Goal: Submit feedback/report problem

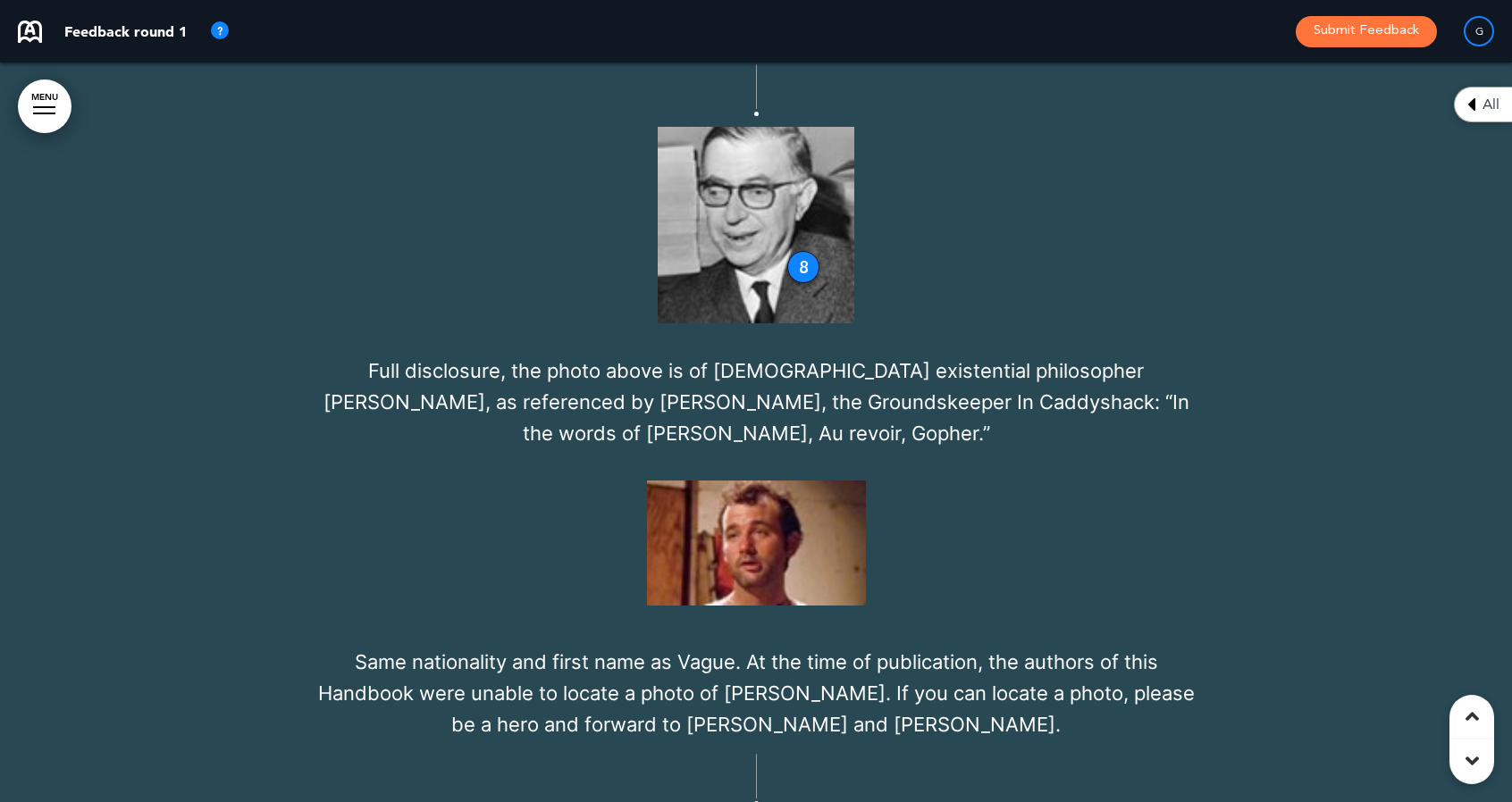
click at [798, 480] on img at bounding box center [756, 543] width 219 height 125
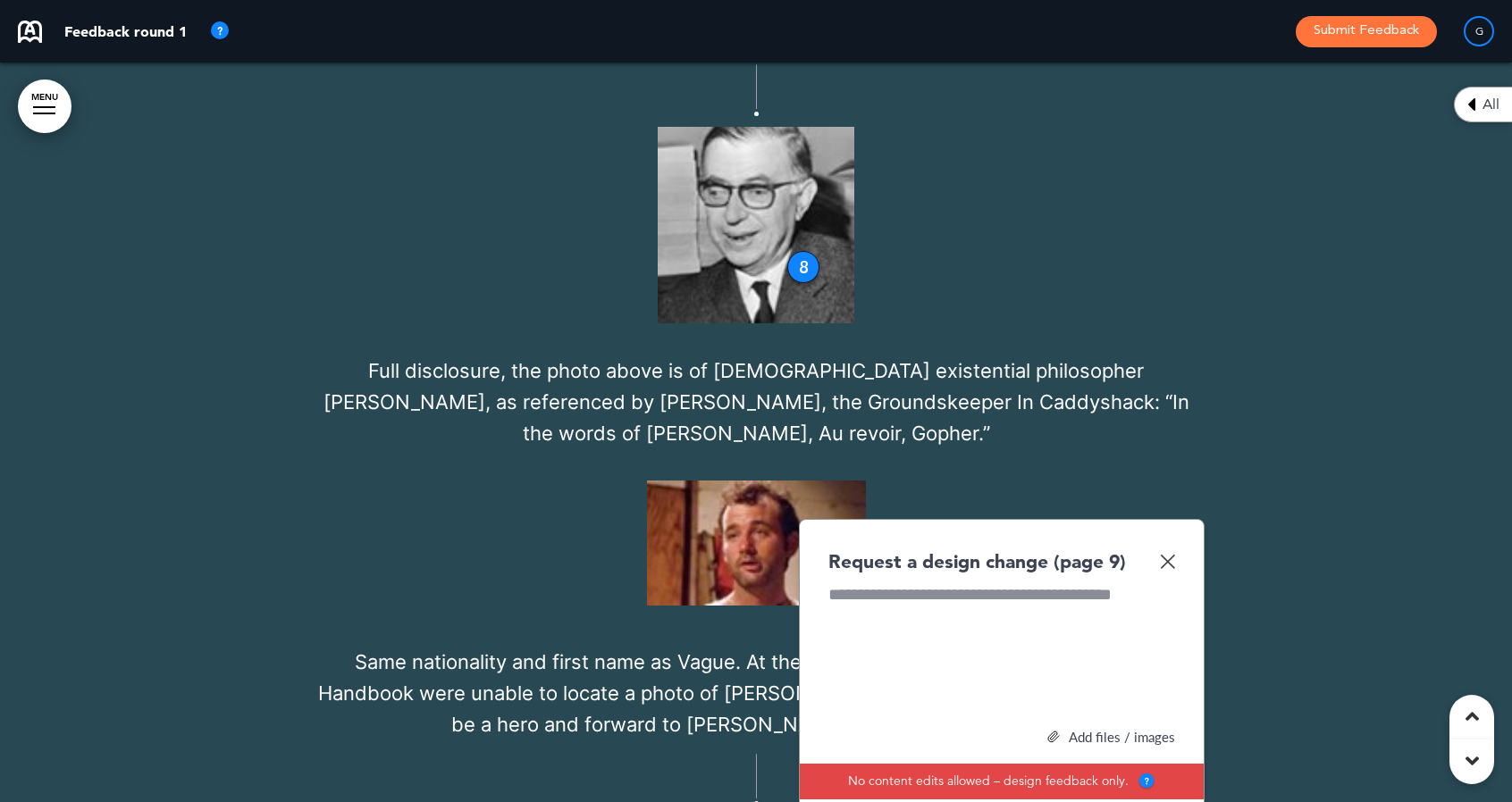
click at [877, 584] on div at bounding box center [1000, 650] width 346 height 134
click at [1075, 731] on div "Add files / images" at bounding box center [1000, 737] width 346 height 14
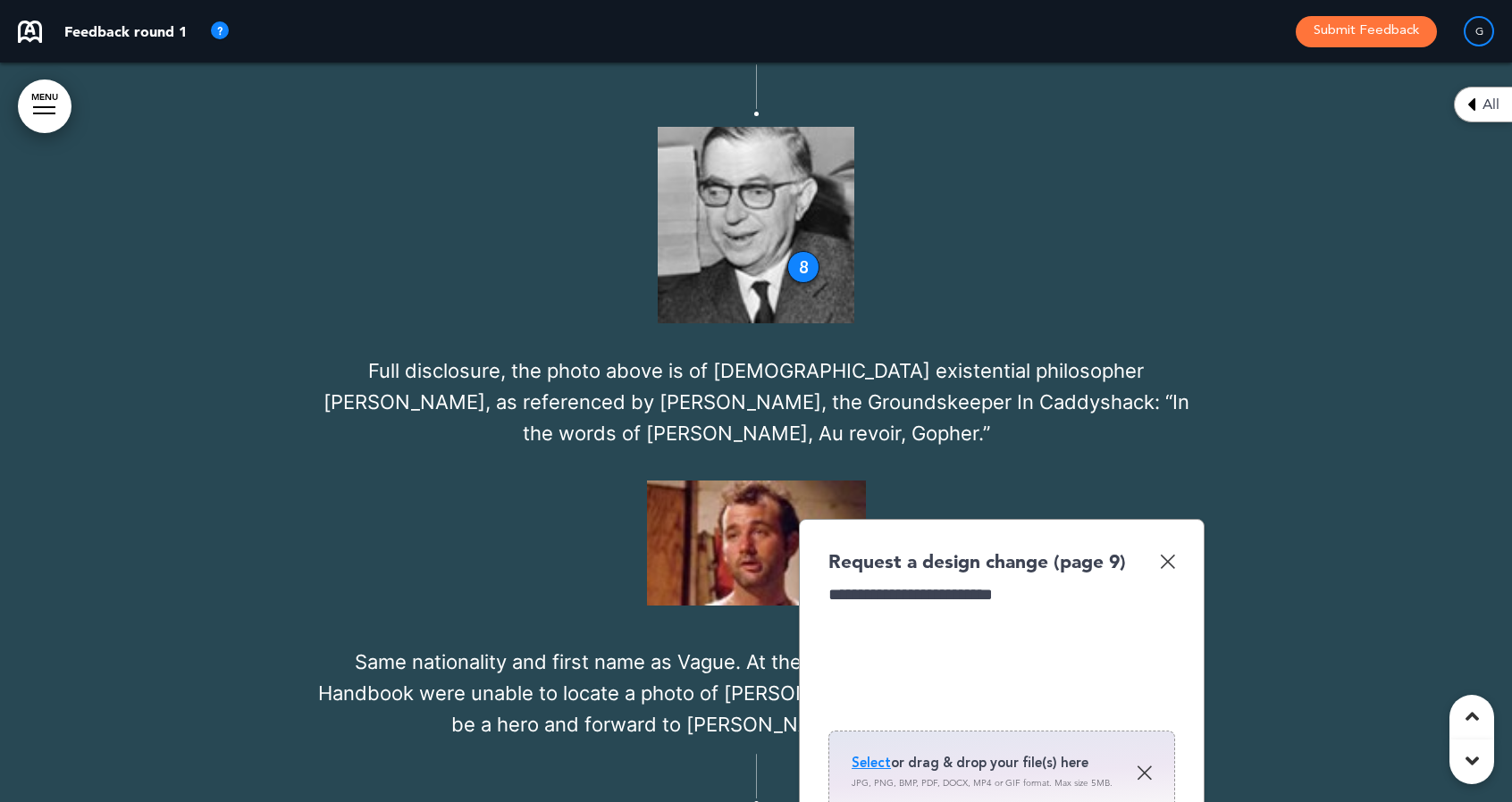
click at [879, 754] on span "Select" at bounding box center [871, 763] width 39 height 18
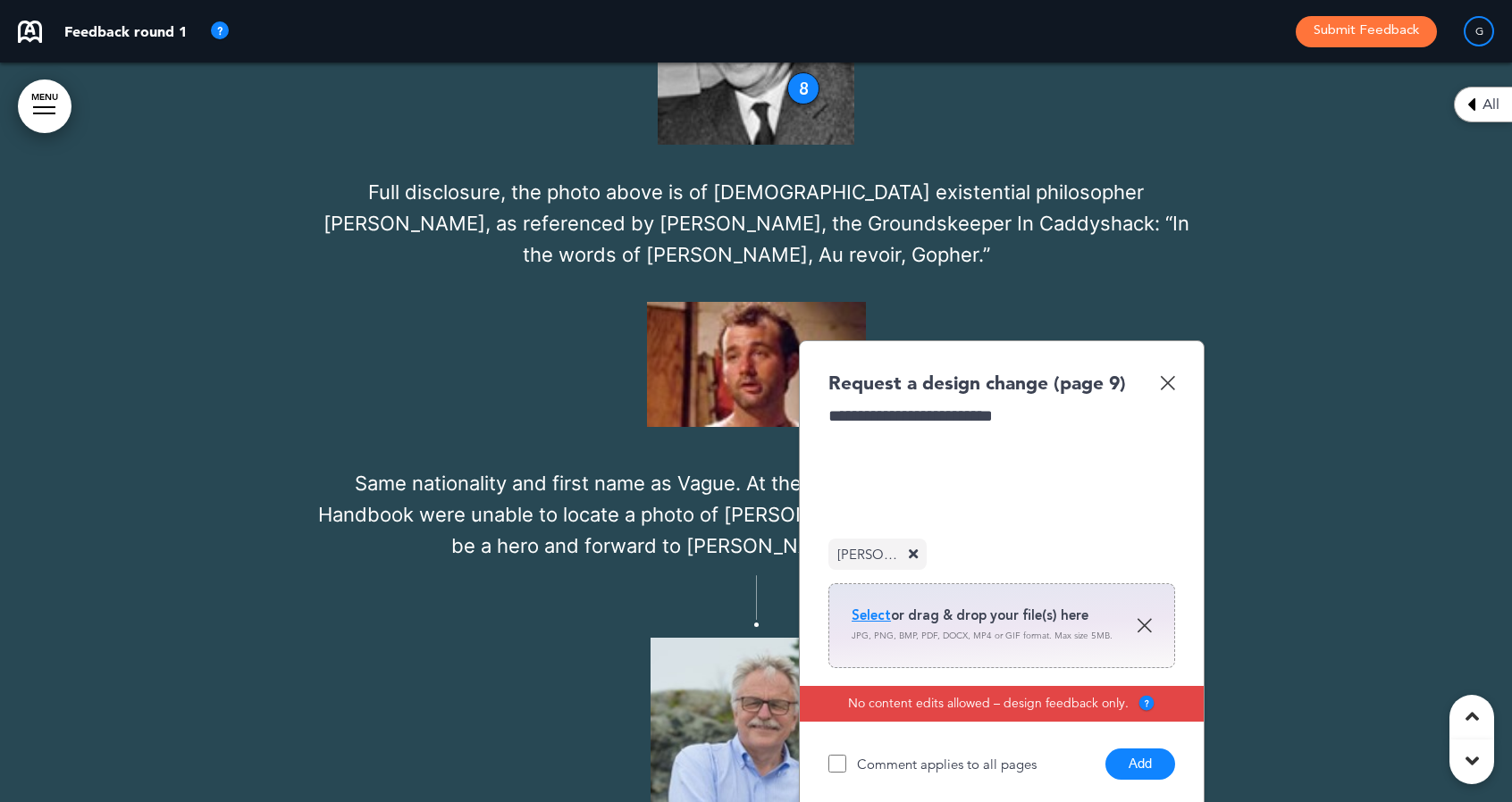
scroll to position [9329, 0]
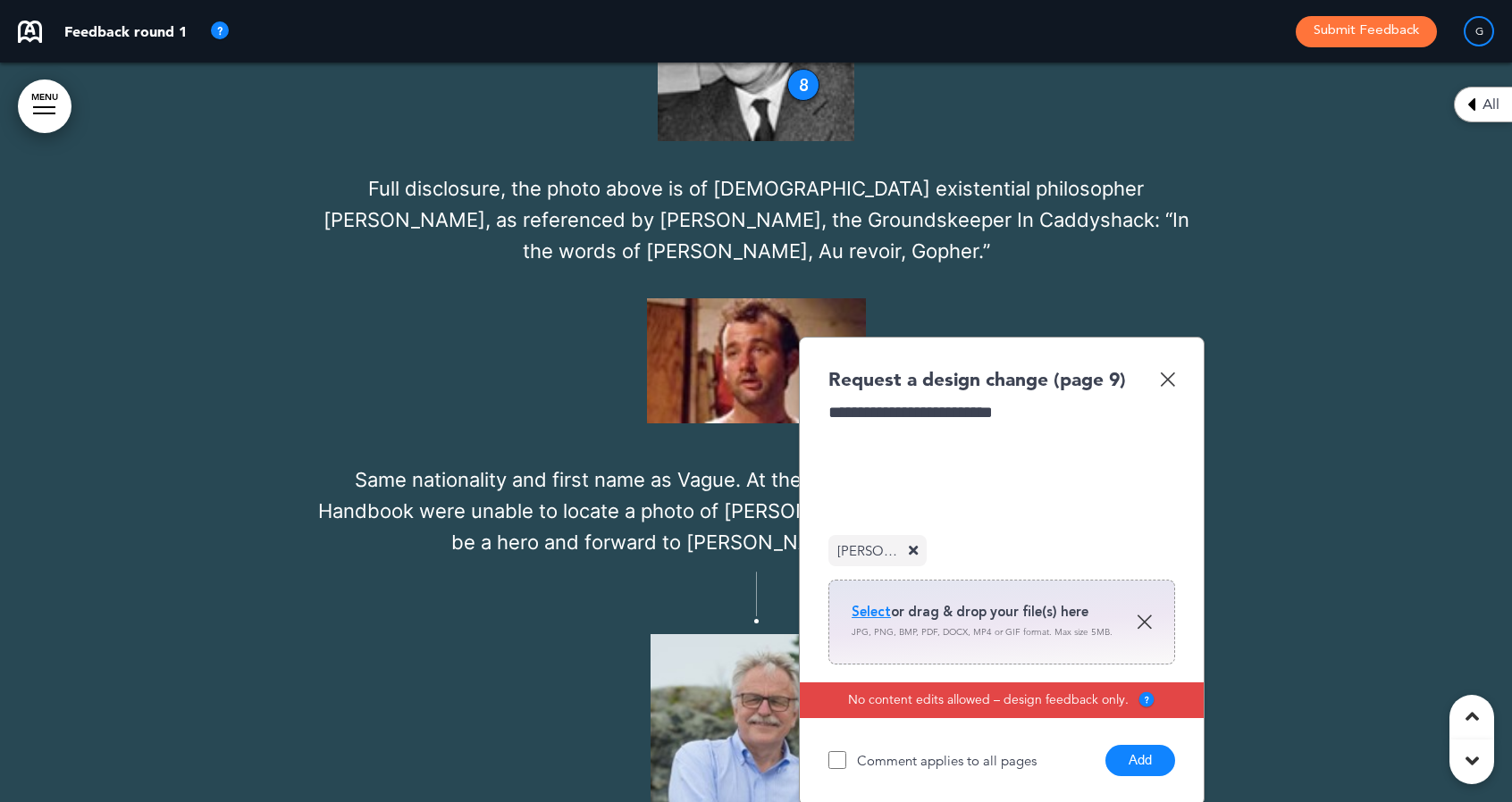
click at [1141, 745] on button "Add" at bounding box center [1140, 761] width 69 height 31
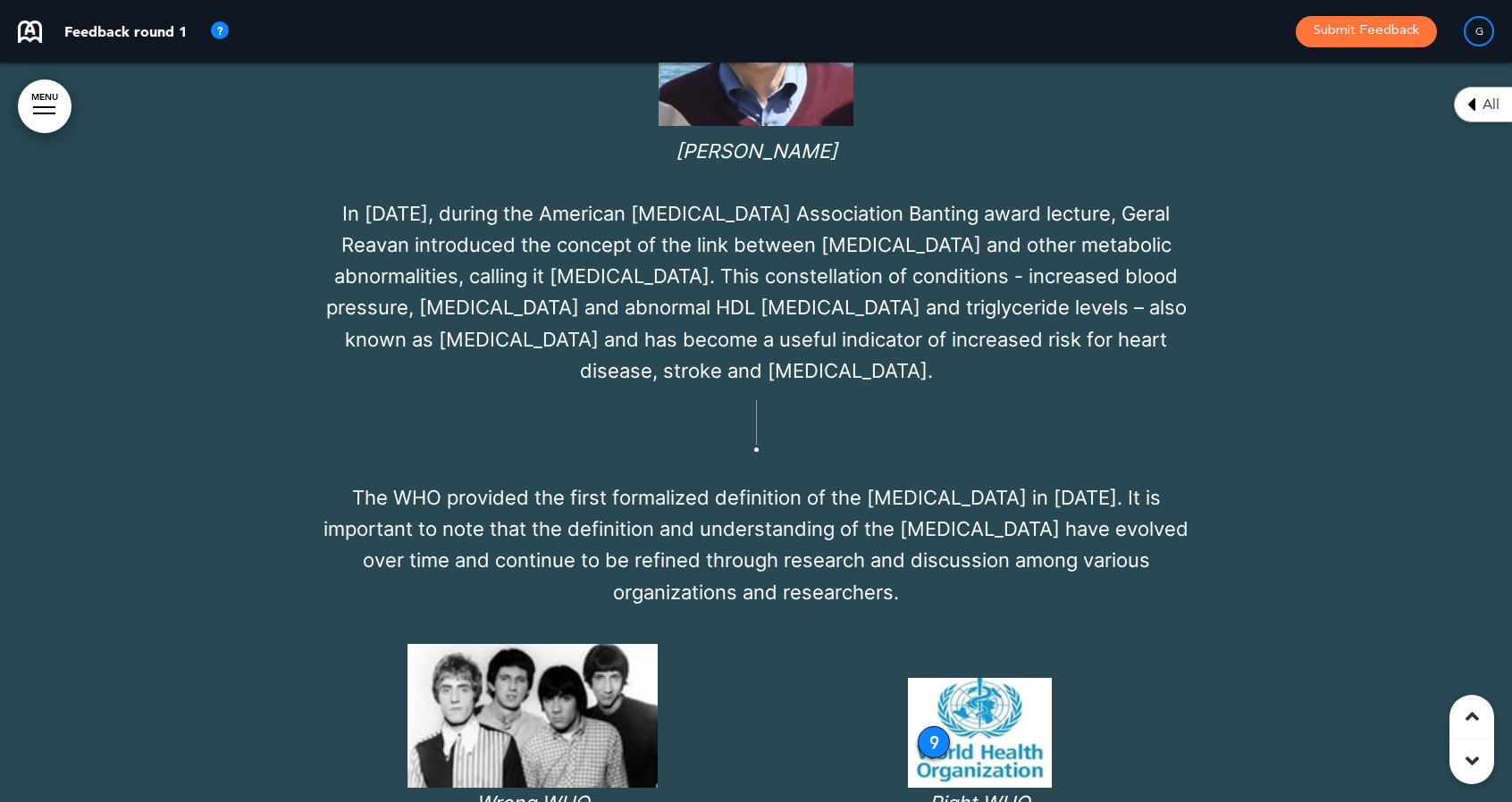
scroll to position [10576, 0]
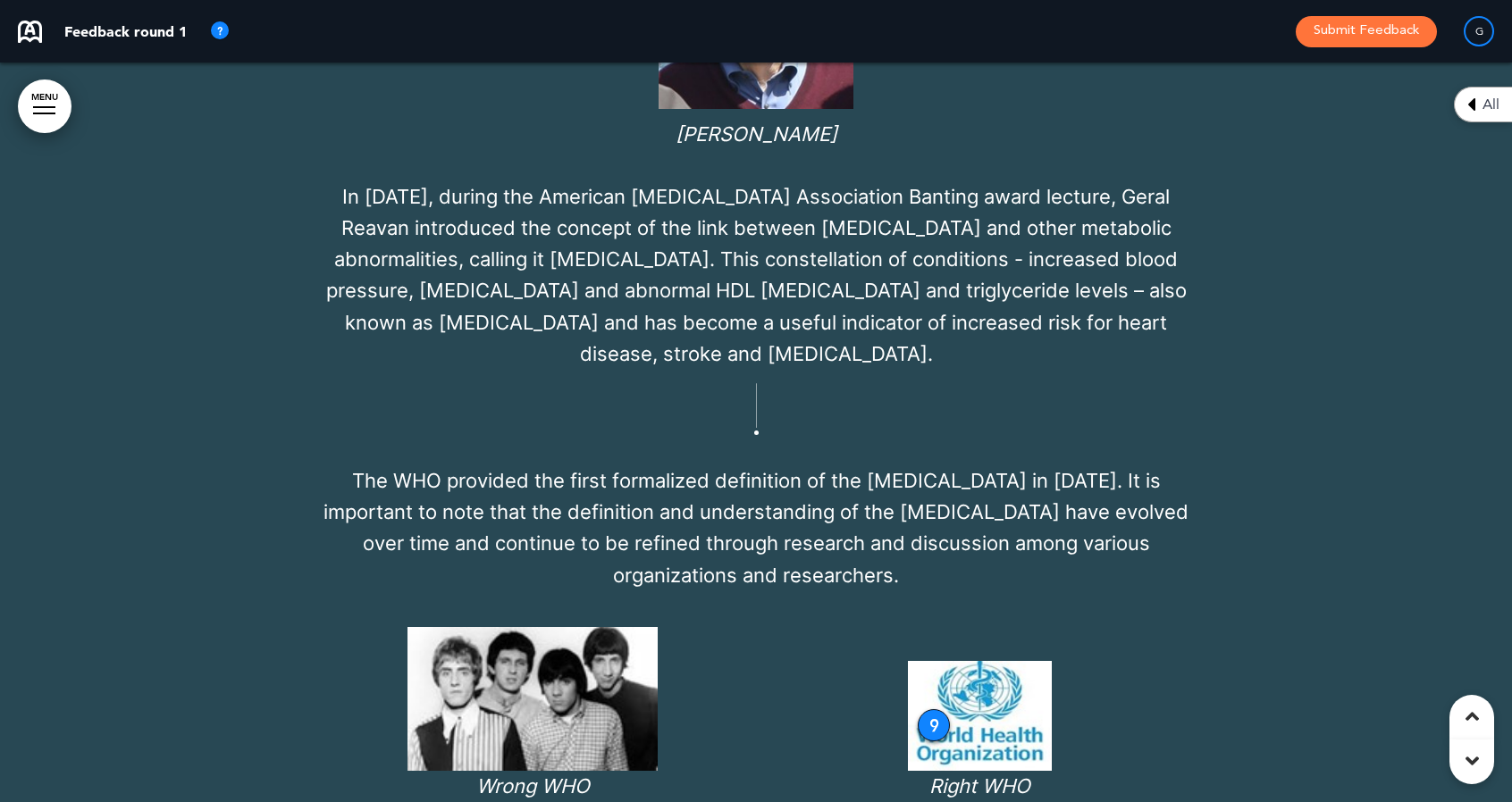
click at [511, 627] on img at bounding box center [533, 698] width 250 height 143
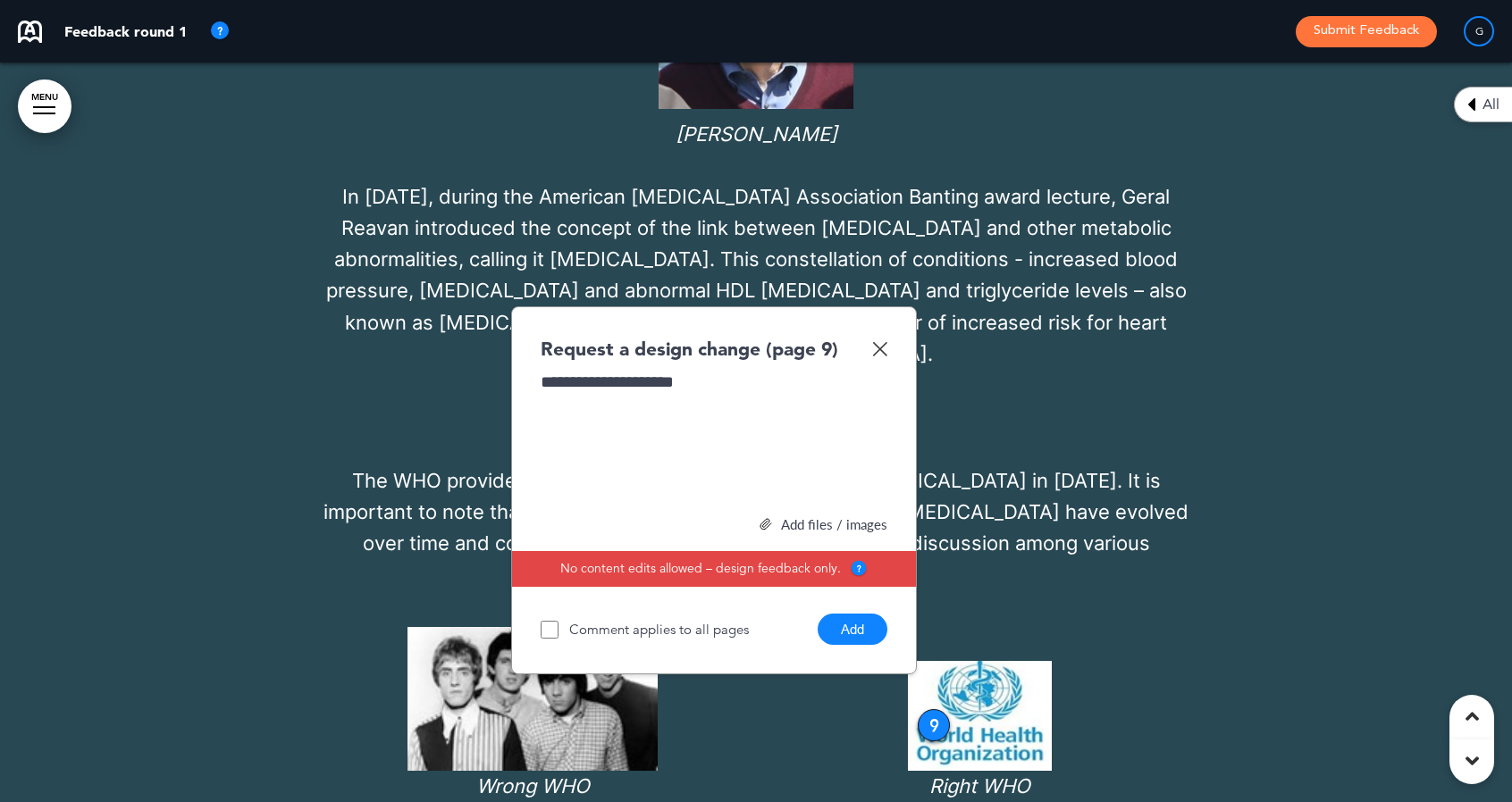
click at [798, 518] on div "Add files / images" at bounding box center [714, 524] width 346 height 14
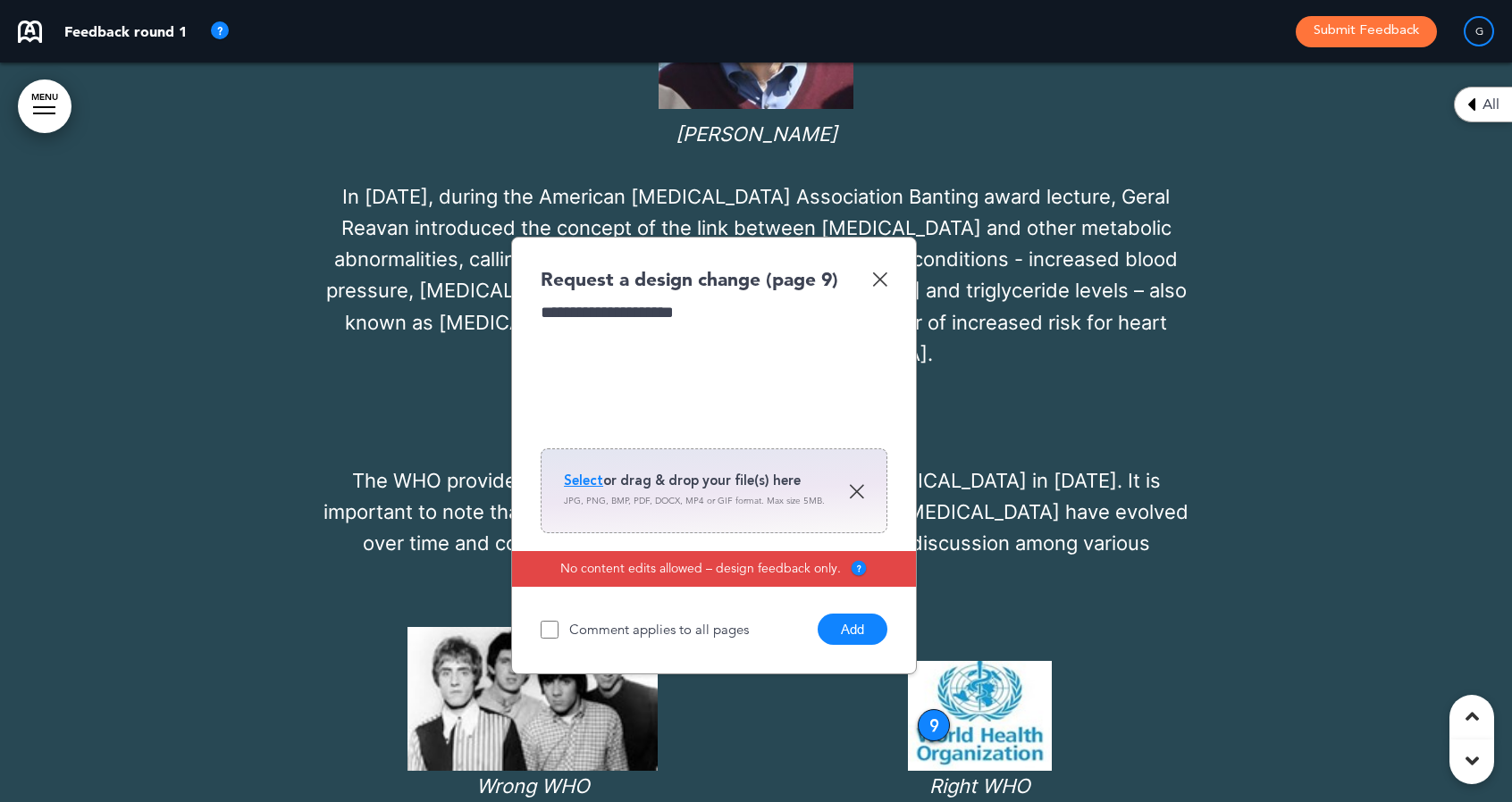
click at [585, 471] on span "Select" at bounding box center [583, 480] width 39 height 18
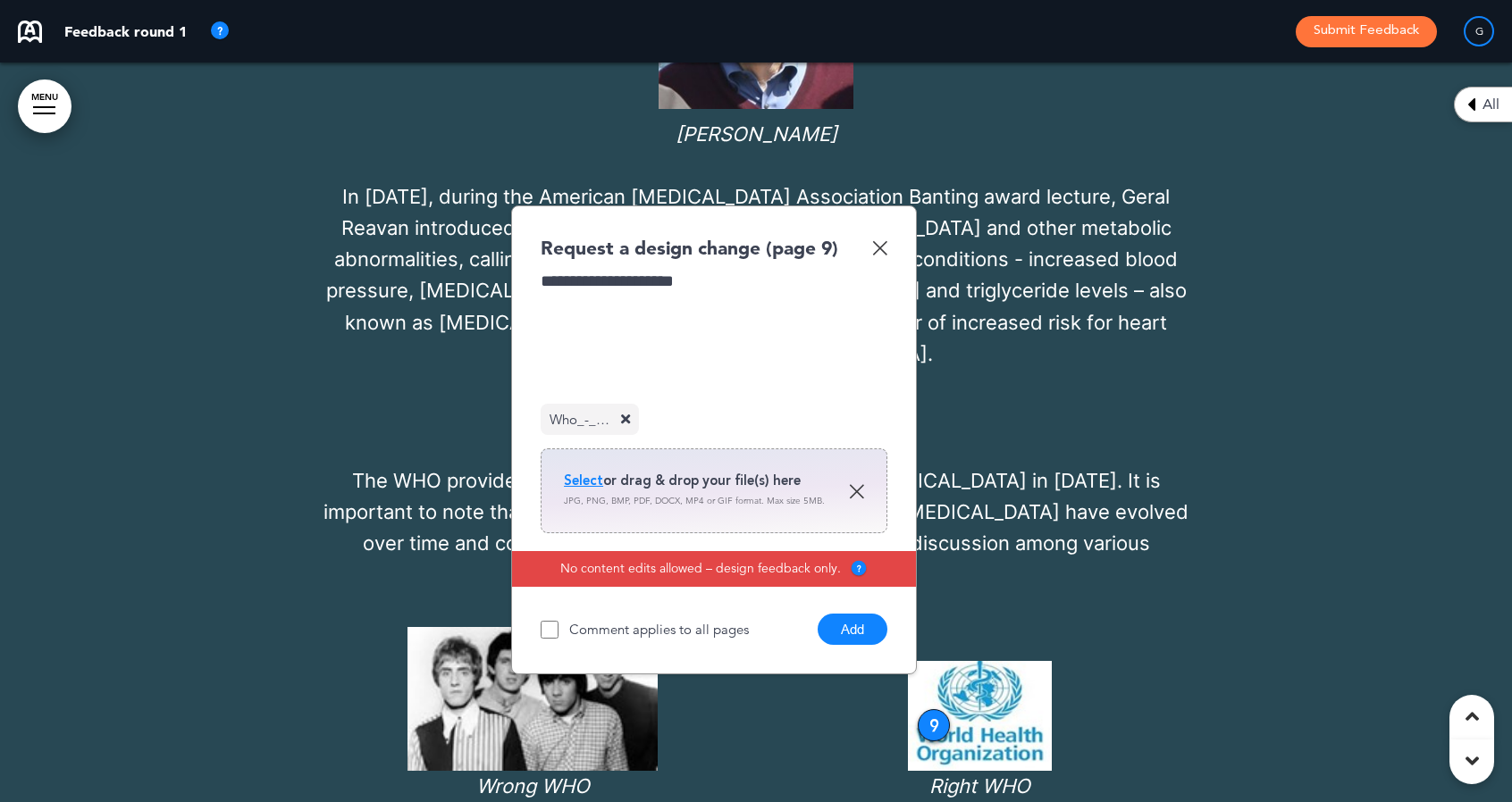
click at [848, 614] on button "Add" at bounding box center [852, 629] width 69 height 31
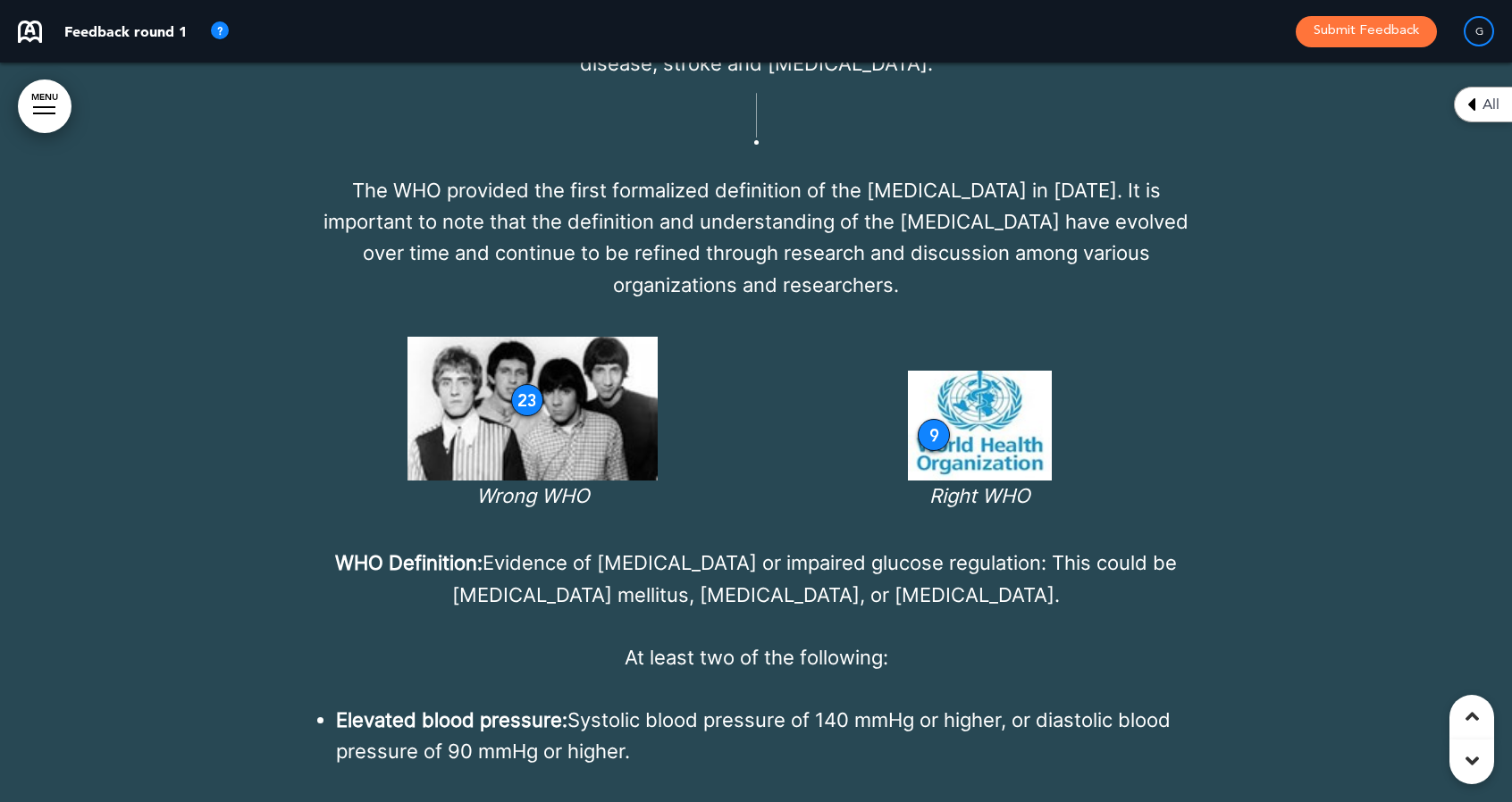
scroll to position [10831, 0]
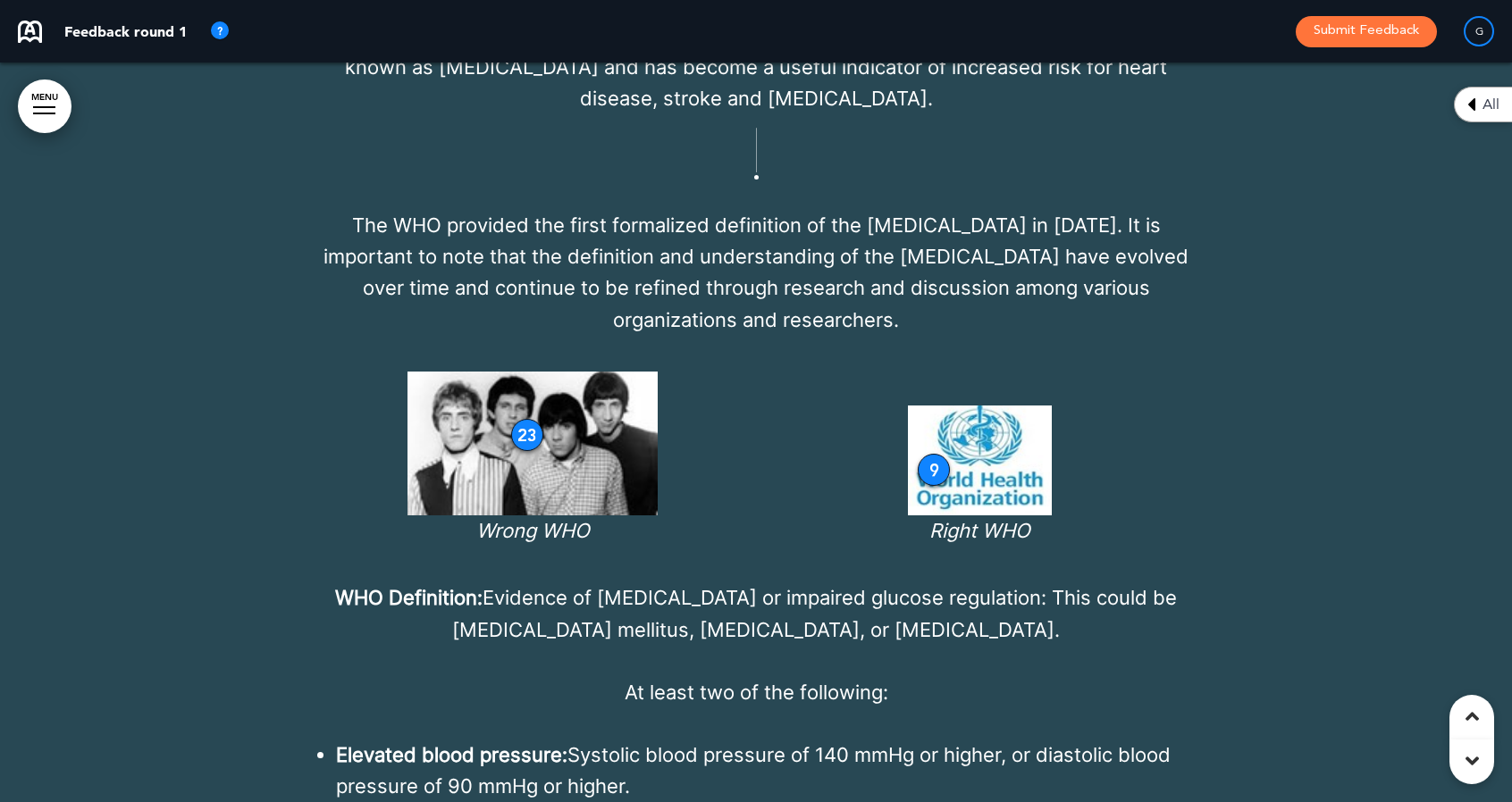
click at [931, 454] on div "9" at bounding box center [933, 470] width 32 height 32
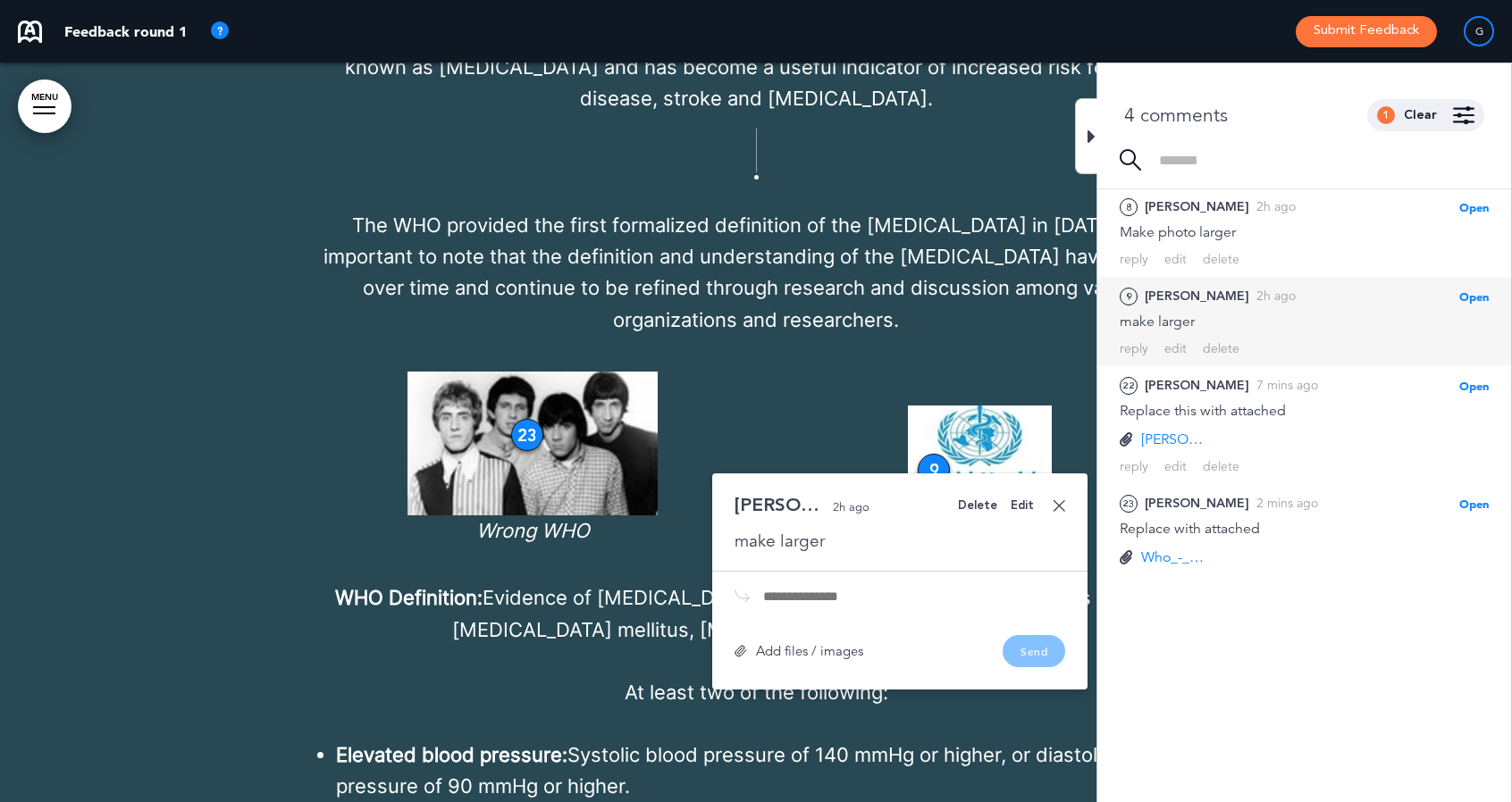
scroll to position [76, 0]
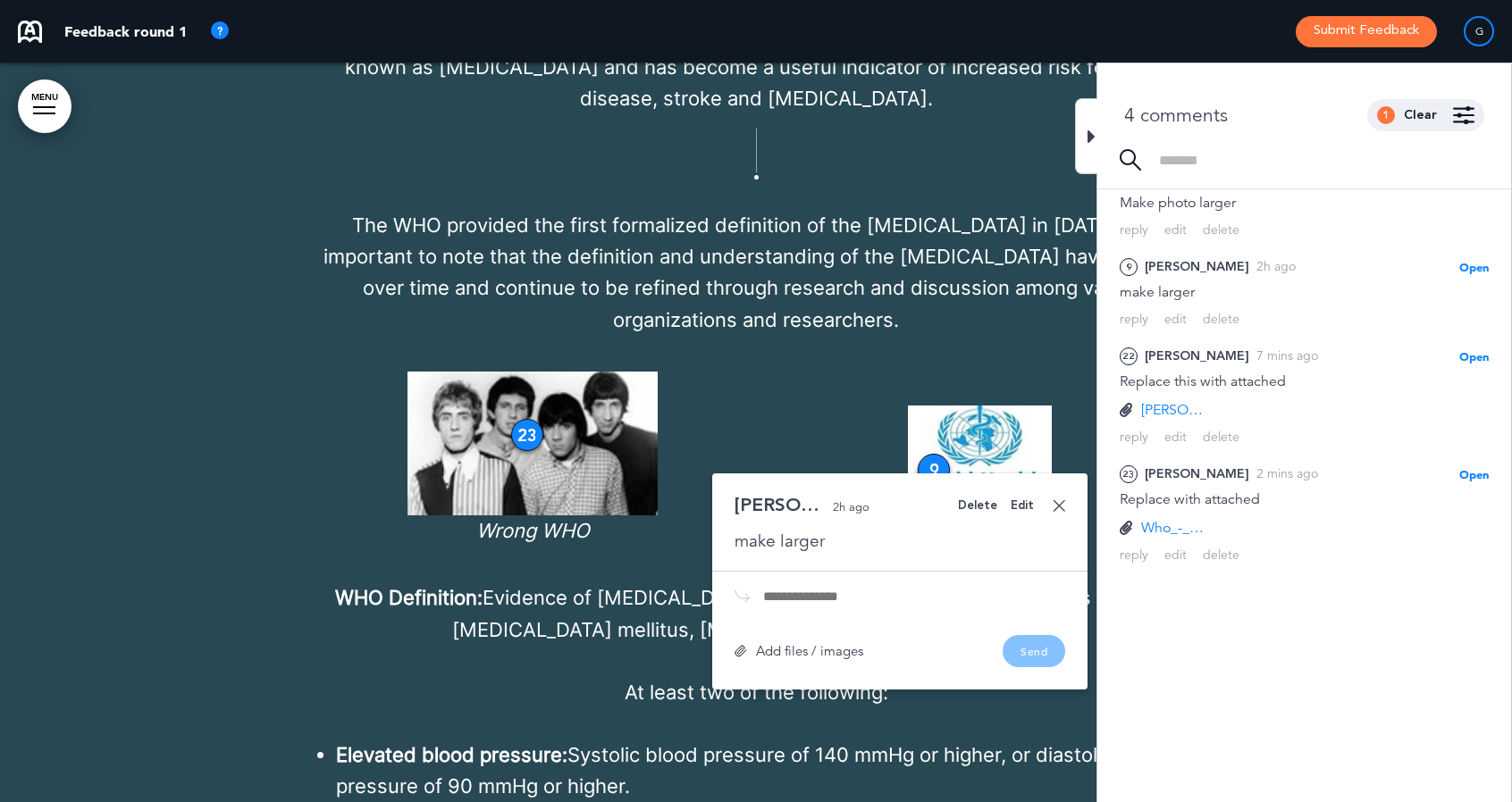
click at [1059, 500] on link at bounding box center [1059, 506] width 13 height 13
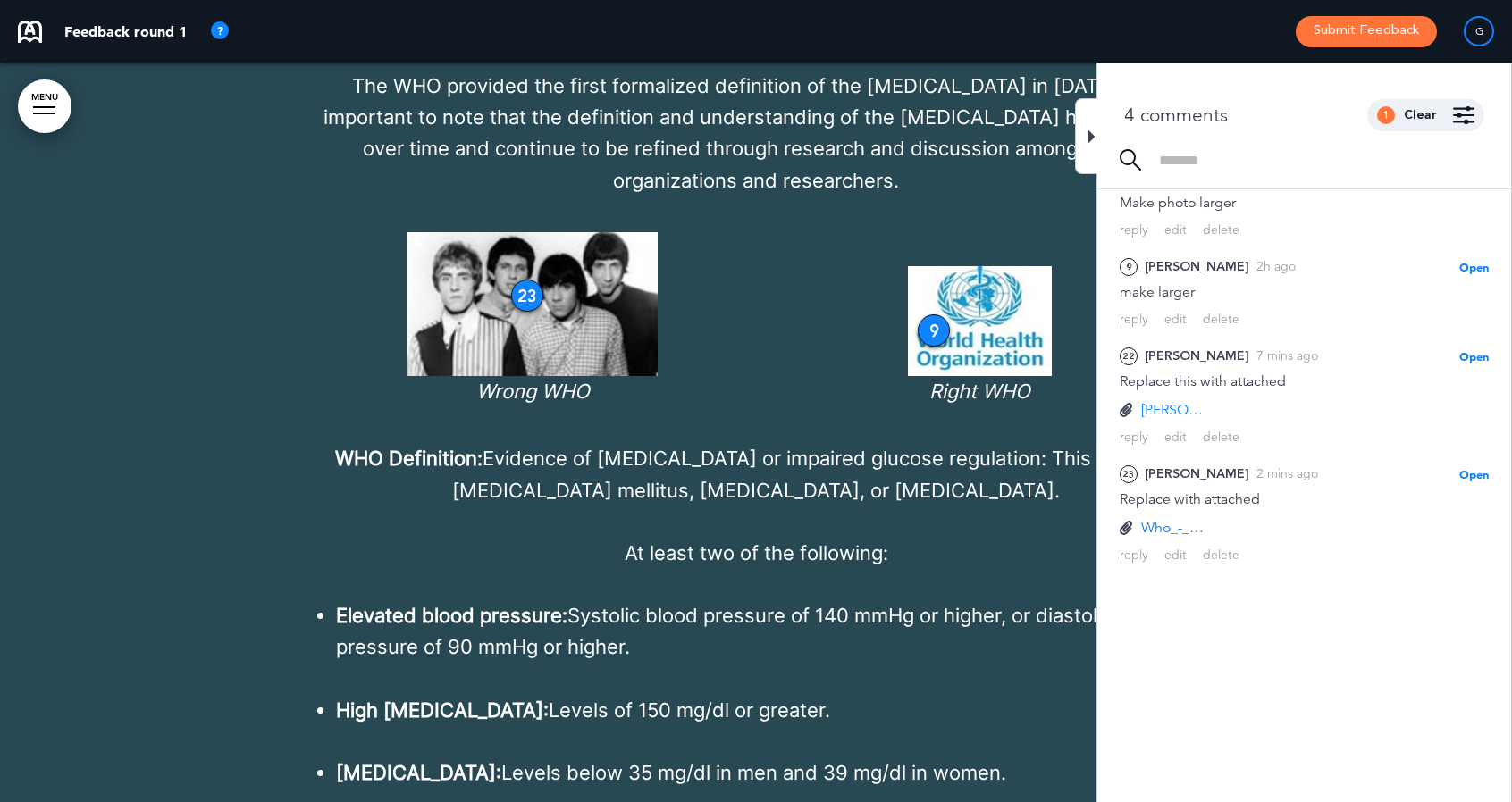
scroll to position [10974, 0]
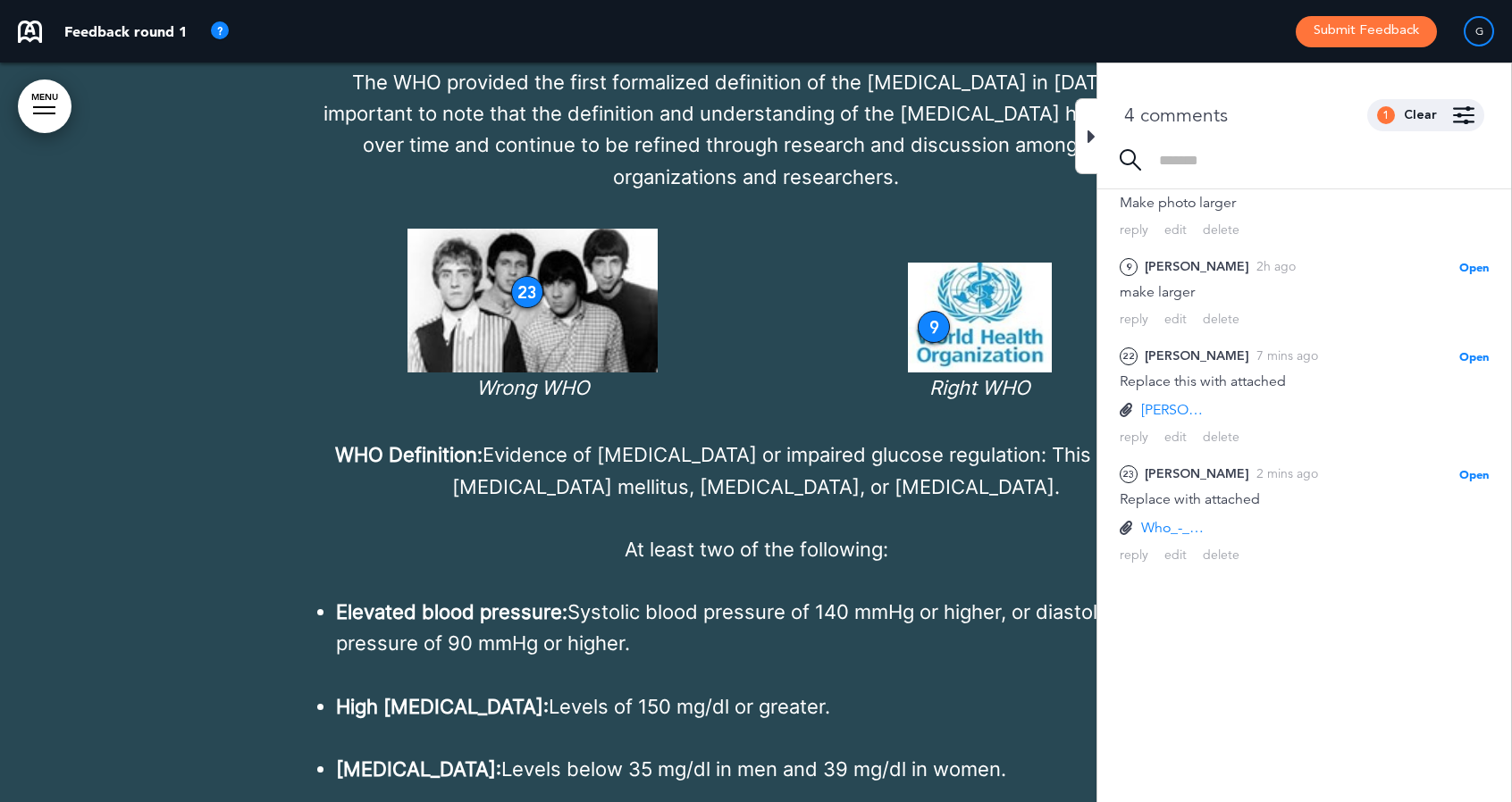
click at [1075, 123] on div at bounding box center [1085, 136] width 22 height 76
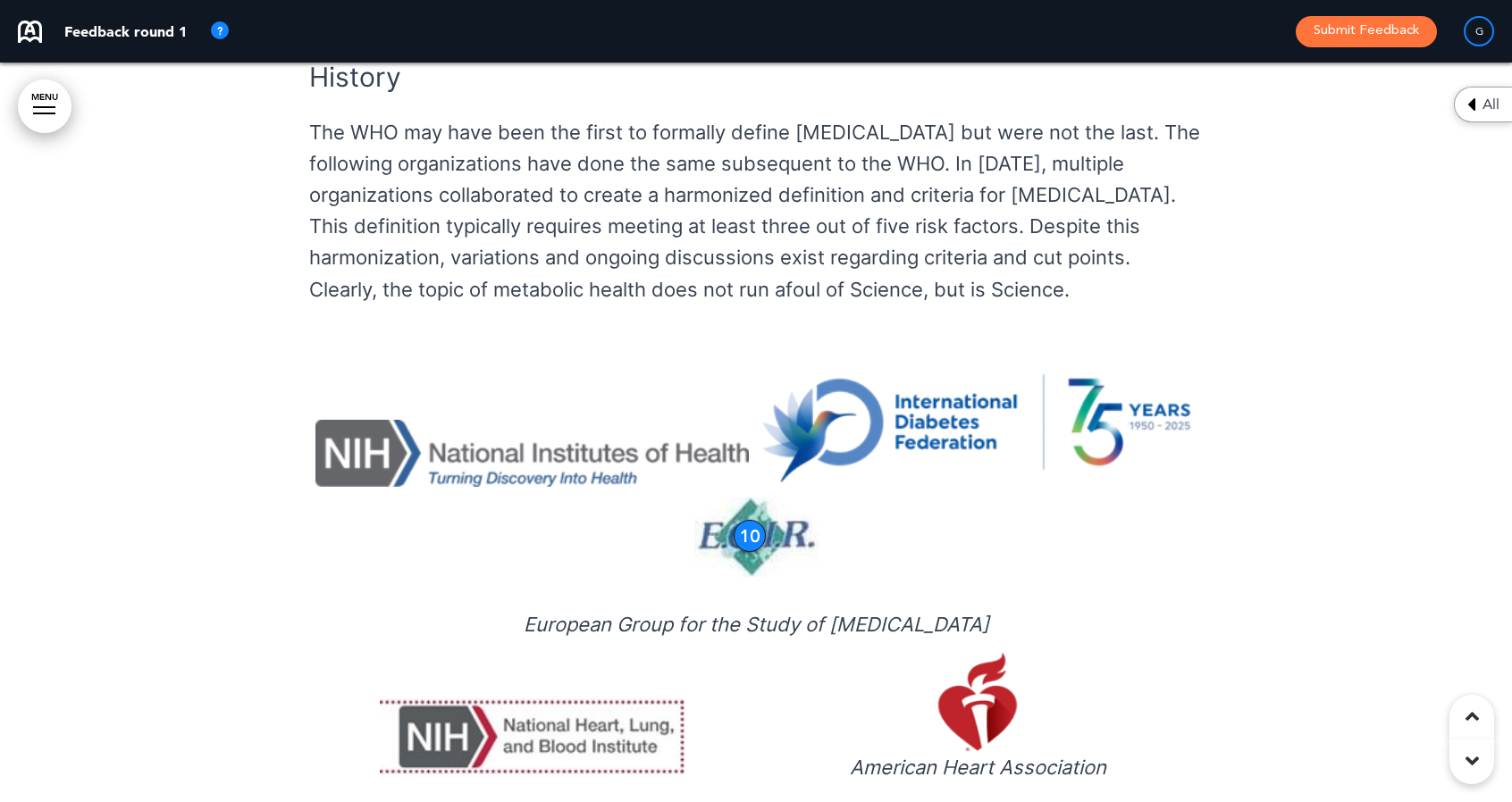
scroll to position [12662, 0]
